Goal: Information Seeking & Learning: Compare options

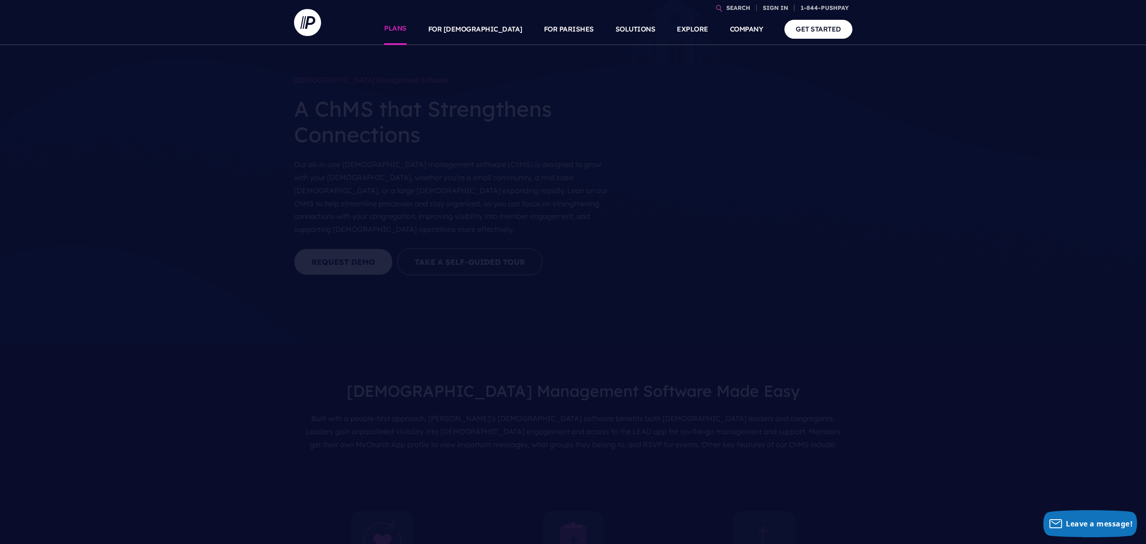
click at [406, 28] on link "PLANS" at bounding box center [395, 30] width 23 height 32
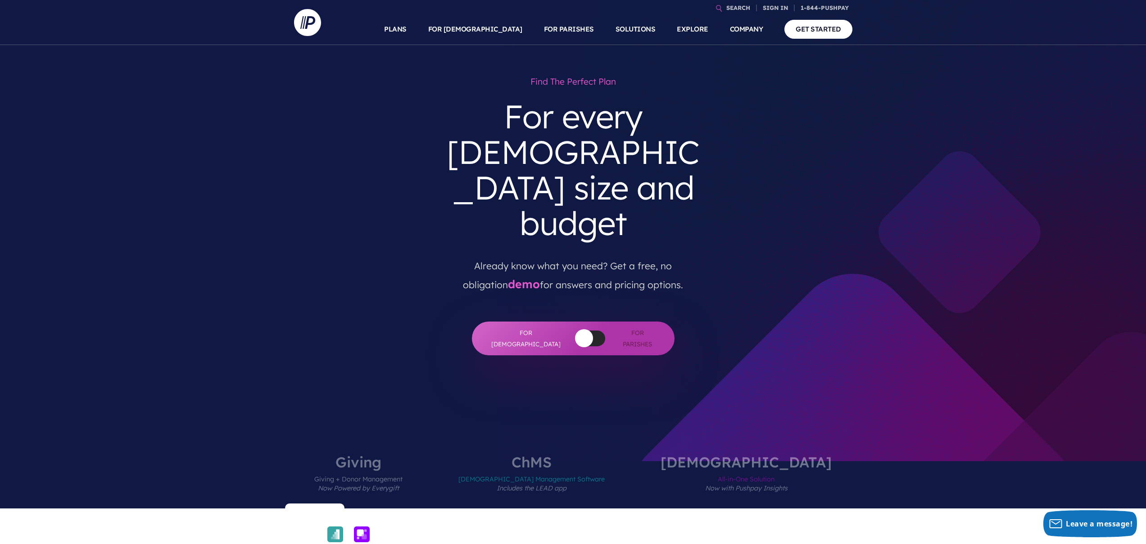
click at [572, 469] on span "[DEMOGRAPHIC_DATA] Management Software Includes the LEAD app" at bounding box center [531, 488] width 146 height 39
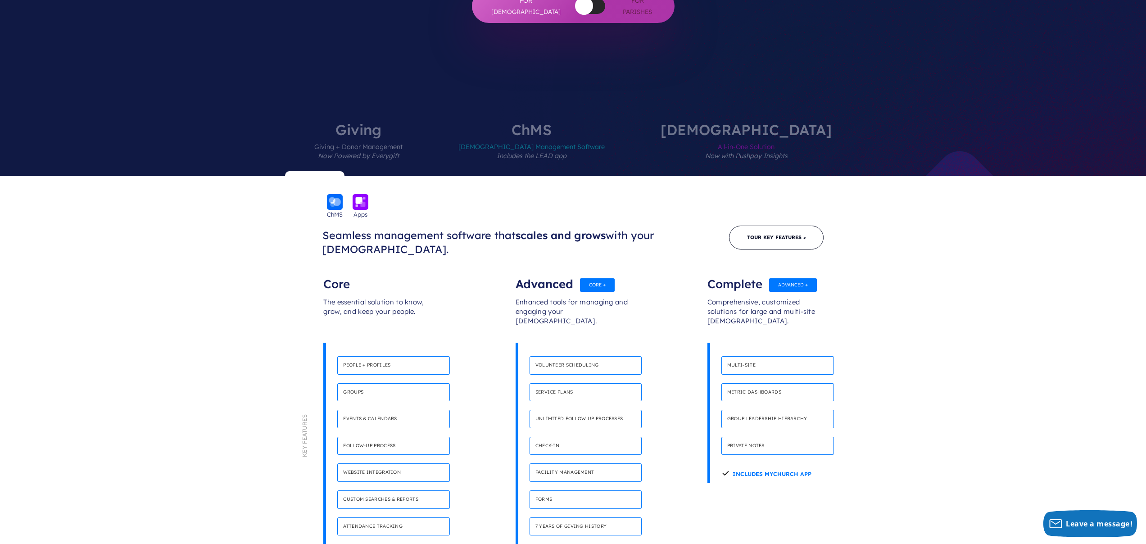
scroll to position [333, 0]
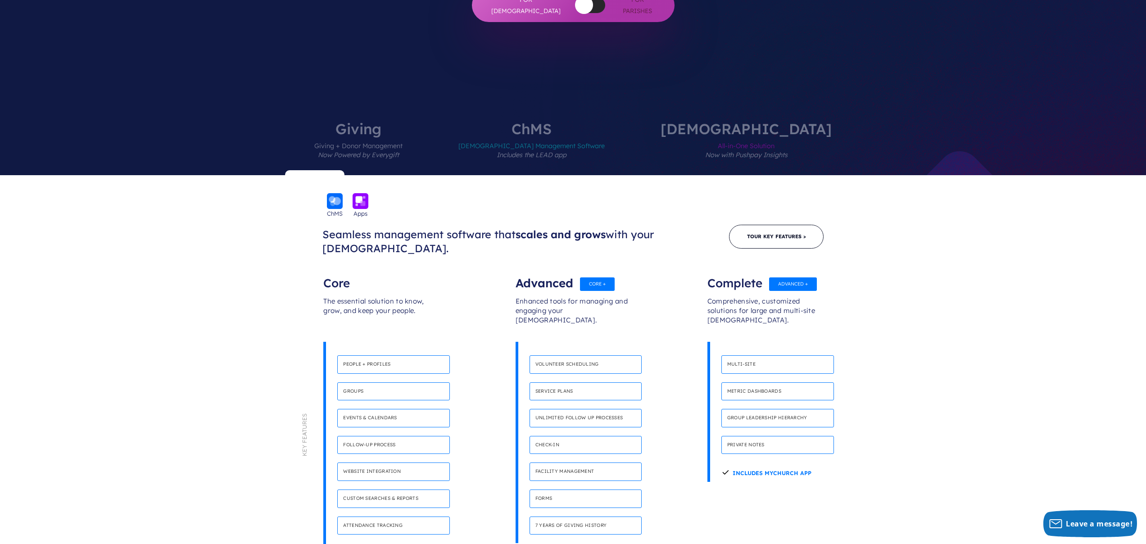
click at [581, 382] on h4 "Service plans" at bounding box center [585, 391] width 113 height 18
click at [569, 355] on h4 "Volunteer scheduling" at bounding box center [585, 364] width 113 height 18
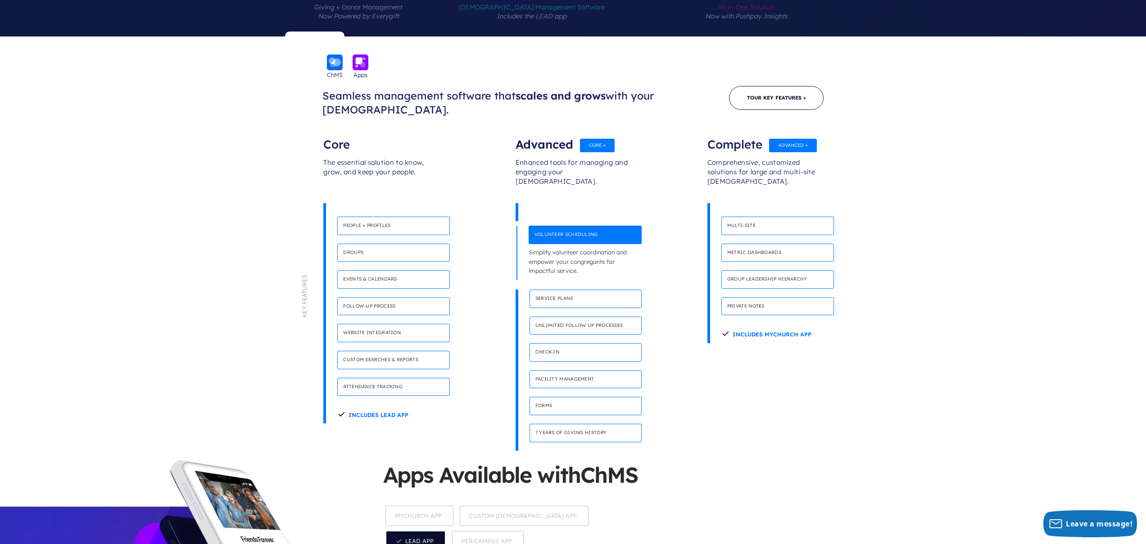
scroll to position [420, 0]
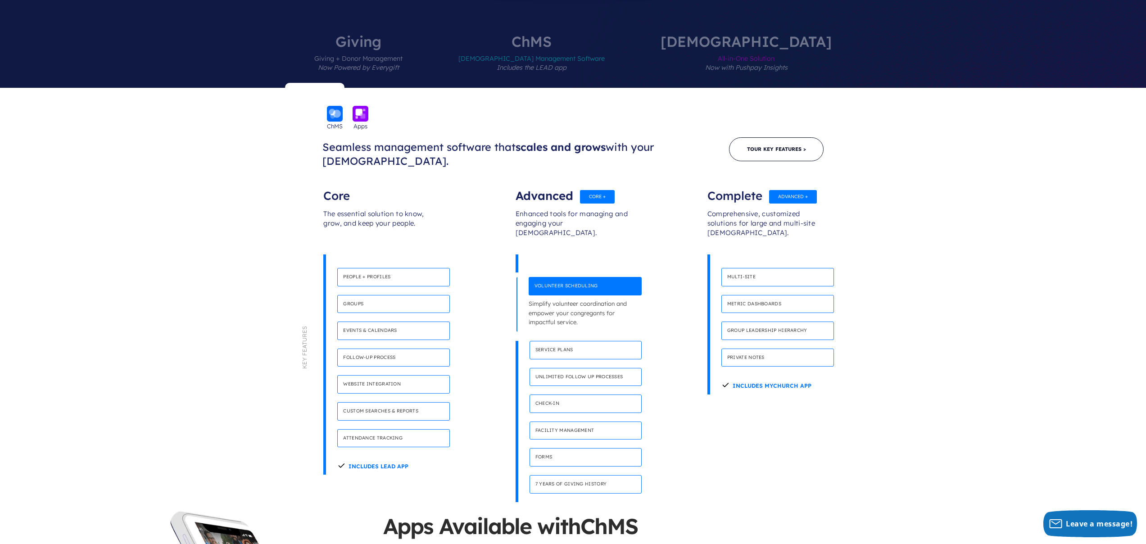
click at [364, 268] on h4 "People + Profiles" at bounding box center [393, 277] width 113 height 18
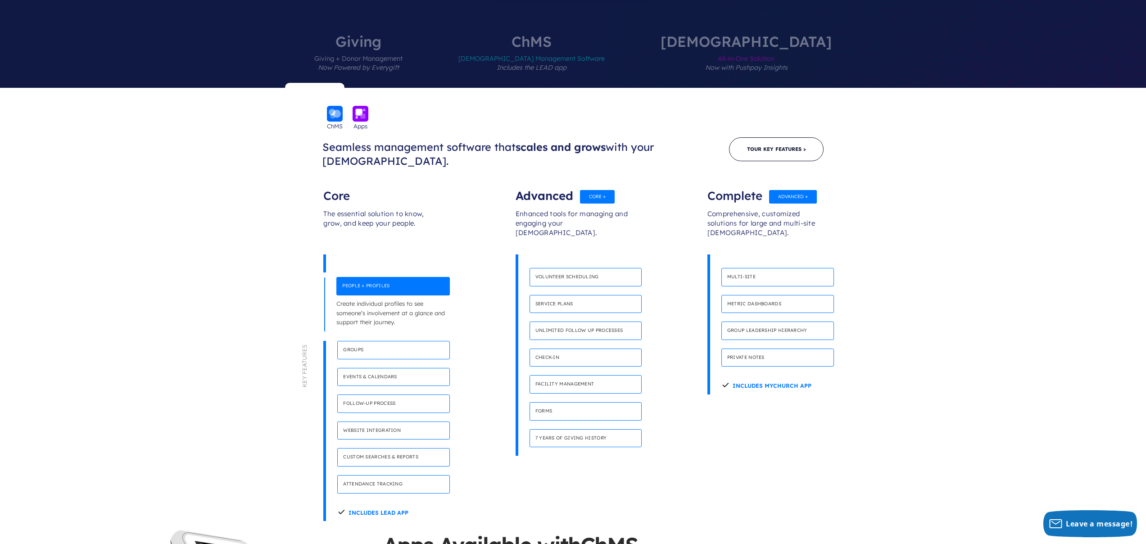
click at [602, 182] on div "Advanced" at bounding box center [572, 191] width 115 height 18
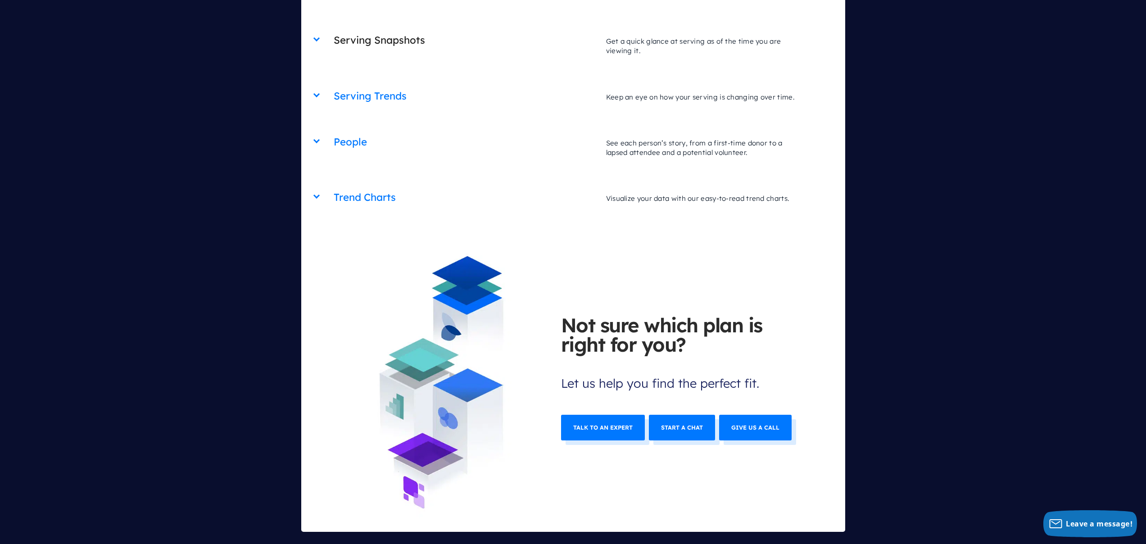
scroll to position [3439, 0]
click at [677, 414] on link "Start a chat" at bounding box center [682, 427] width 66 height 26
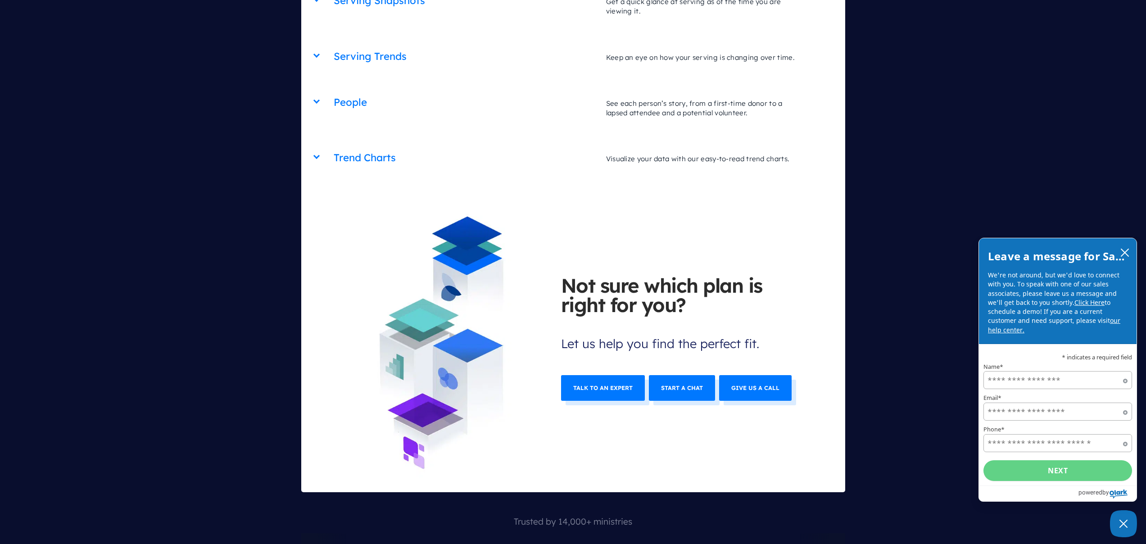
scroll to position [3480, 0]
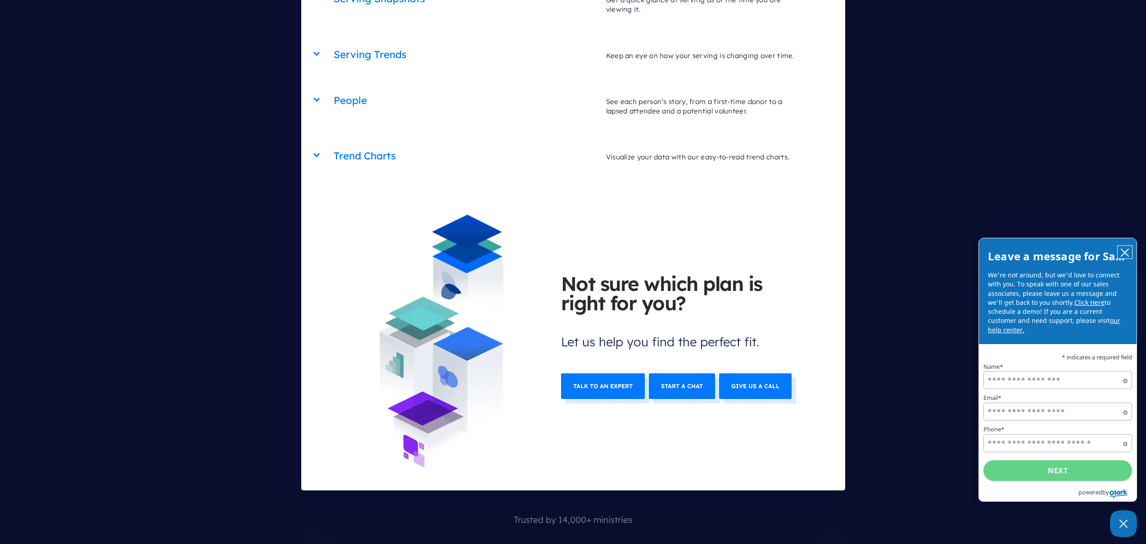
click at [1122, 253] on icon "close chatbox" at bounding box center [1124, 252] width 9 height 9
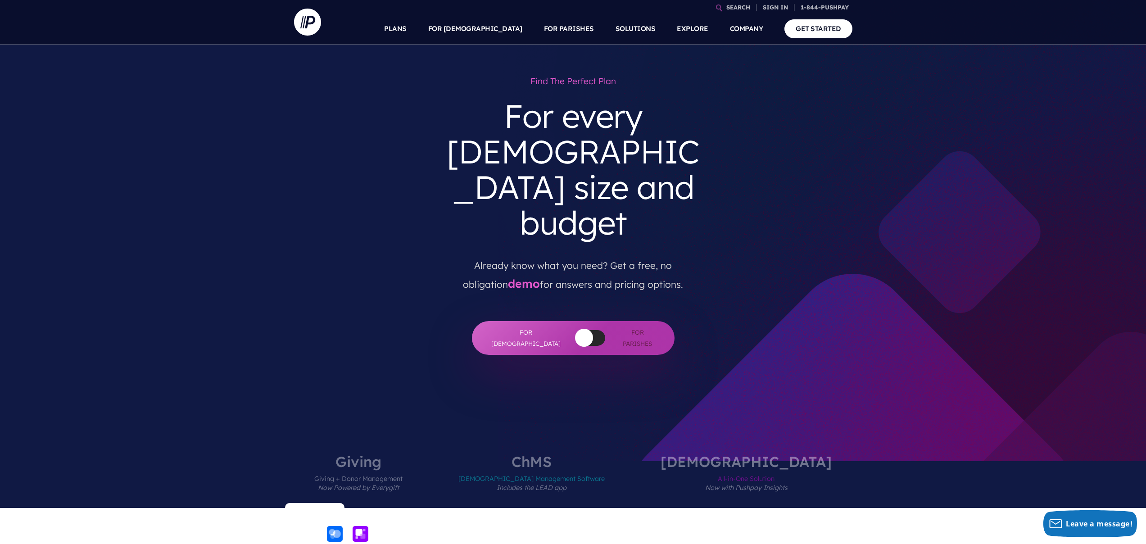
scroll to position [0, 0]
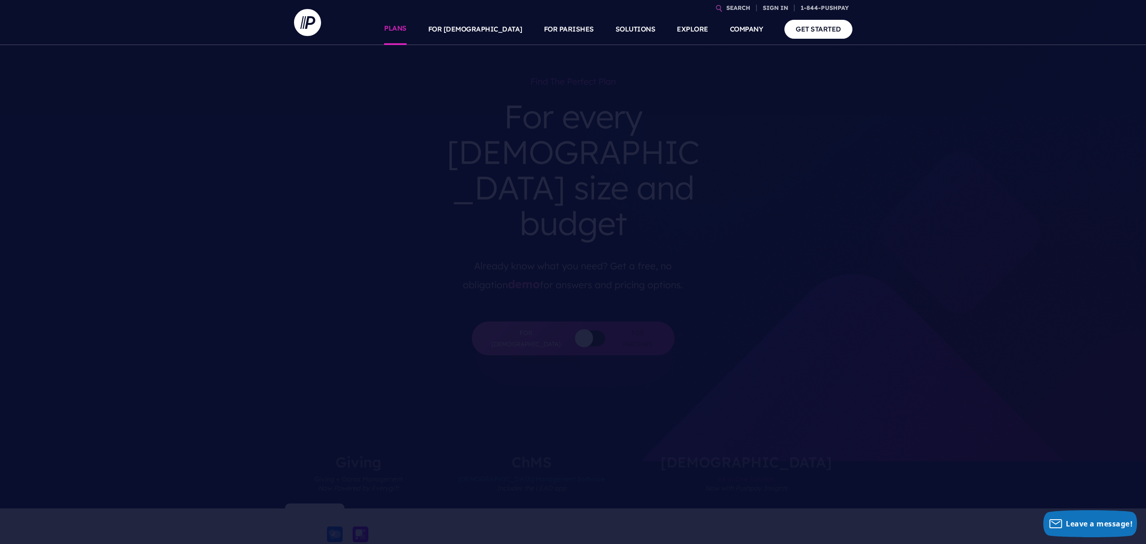
click at [406, 22] on link "PLANS" at bounding box center [395, 30] width 23 height 32
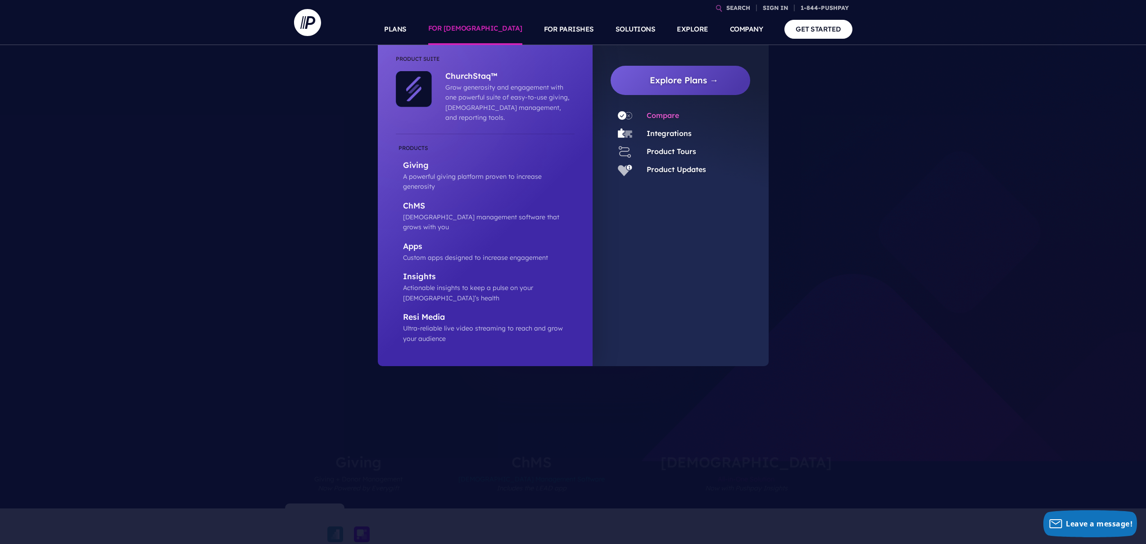
click at [668, 117] on link "Compare" at bounding box center [662, 115] width 32 height 9
